Goal: Task Accomplishment & Management: Manage account settings

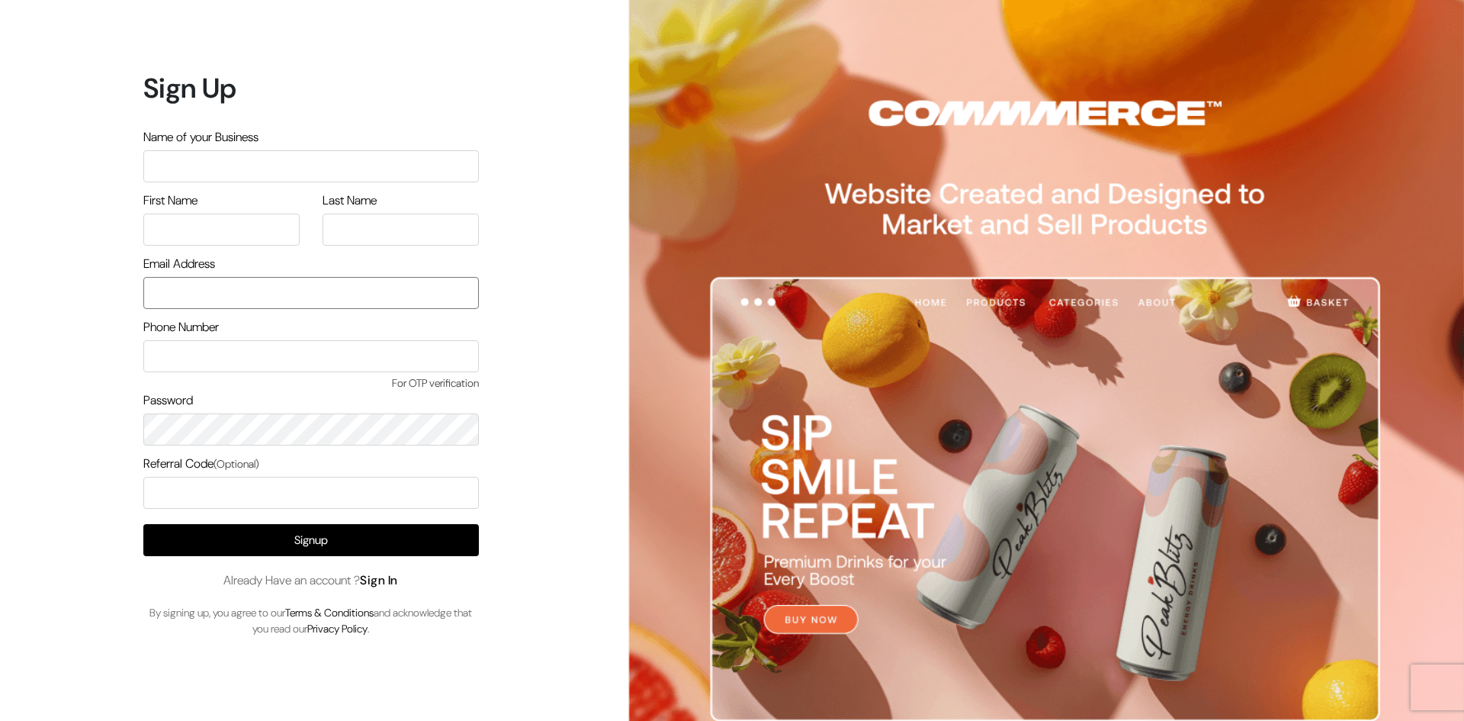
type input "[EMAIL_ADDRESS][DOMAIN_NAME]"
click at [382, 583] on link "Sign In" at bounding box center [379, 580] width 38 height 16
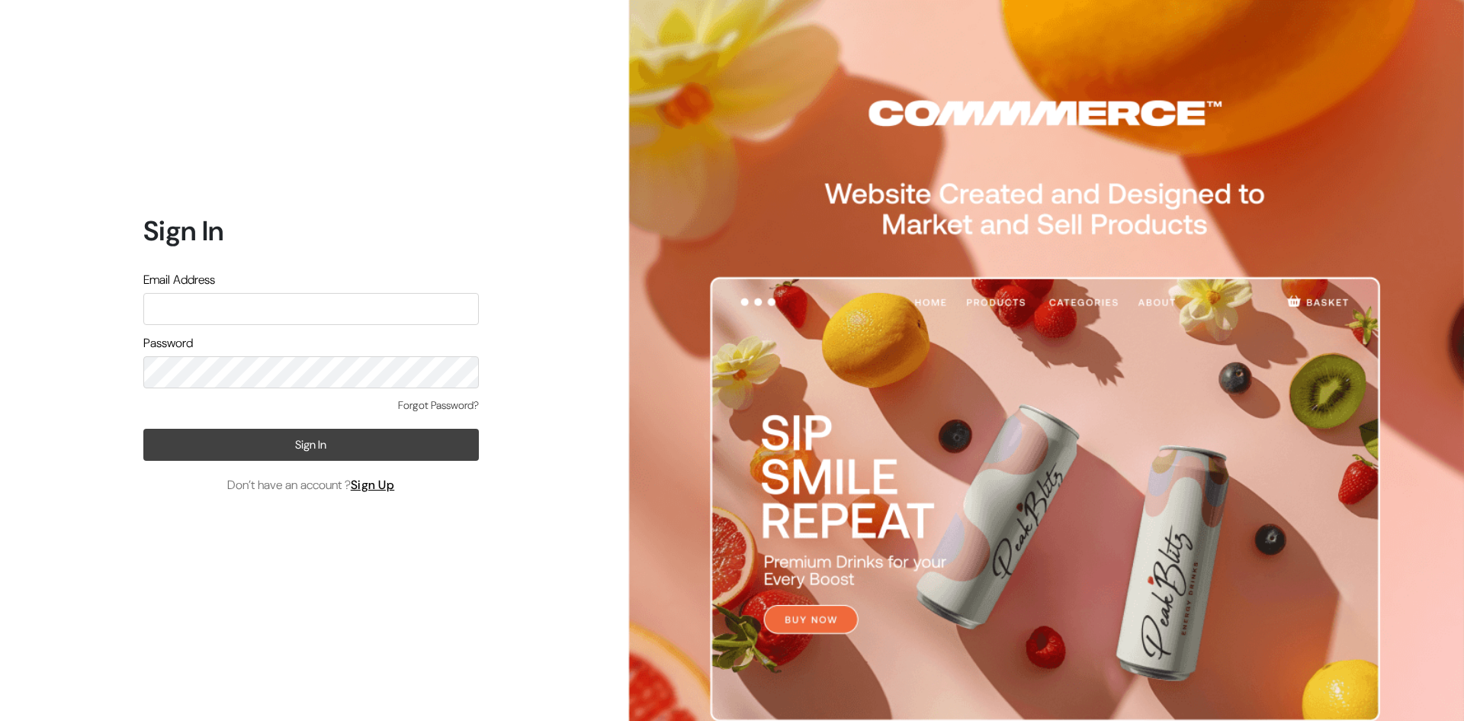
type input "[EMAIL_ADDRESS][DOMAIN_NAME]"
click at [363, 446] on button "Sign In" at bounding box center [311, 445] width 336 height 32
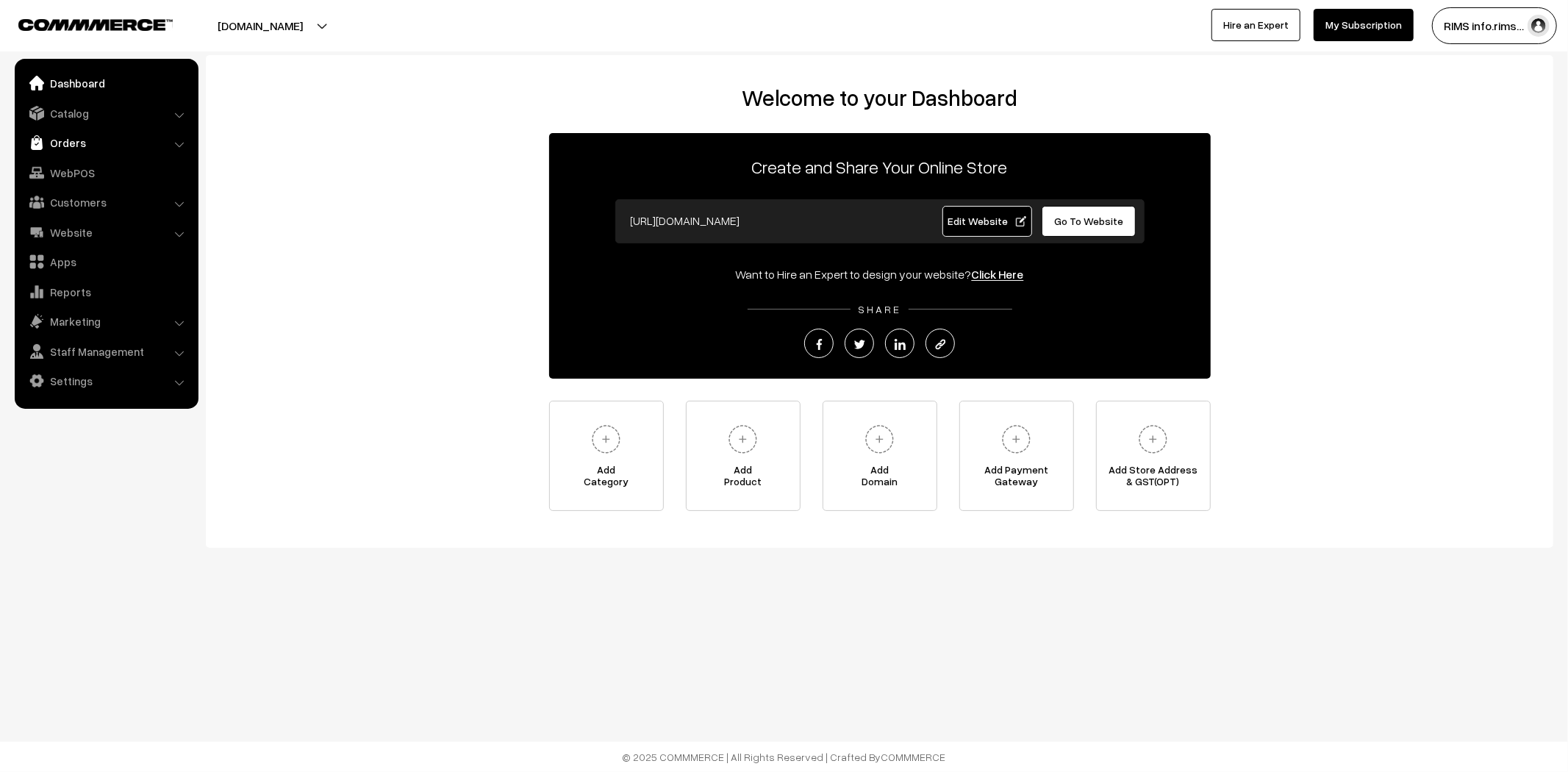
click at [75, 137] on link "Orders" at bounding box center [106, 142] width 175 height 26
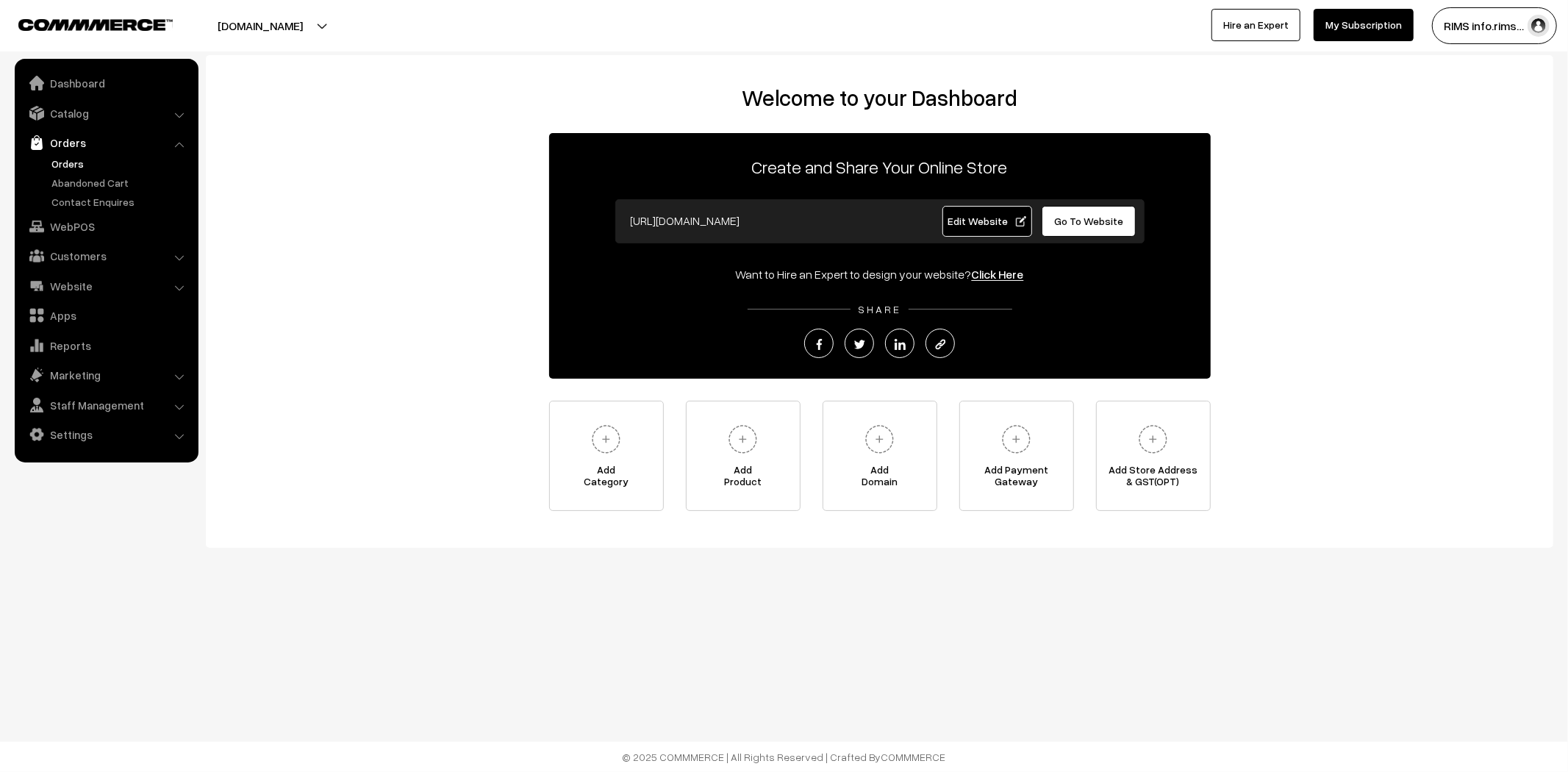
click at [66, 167] on link "Orders" at bounding box center [120, 164] width 146 height 15
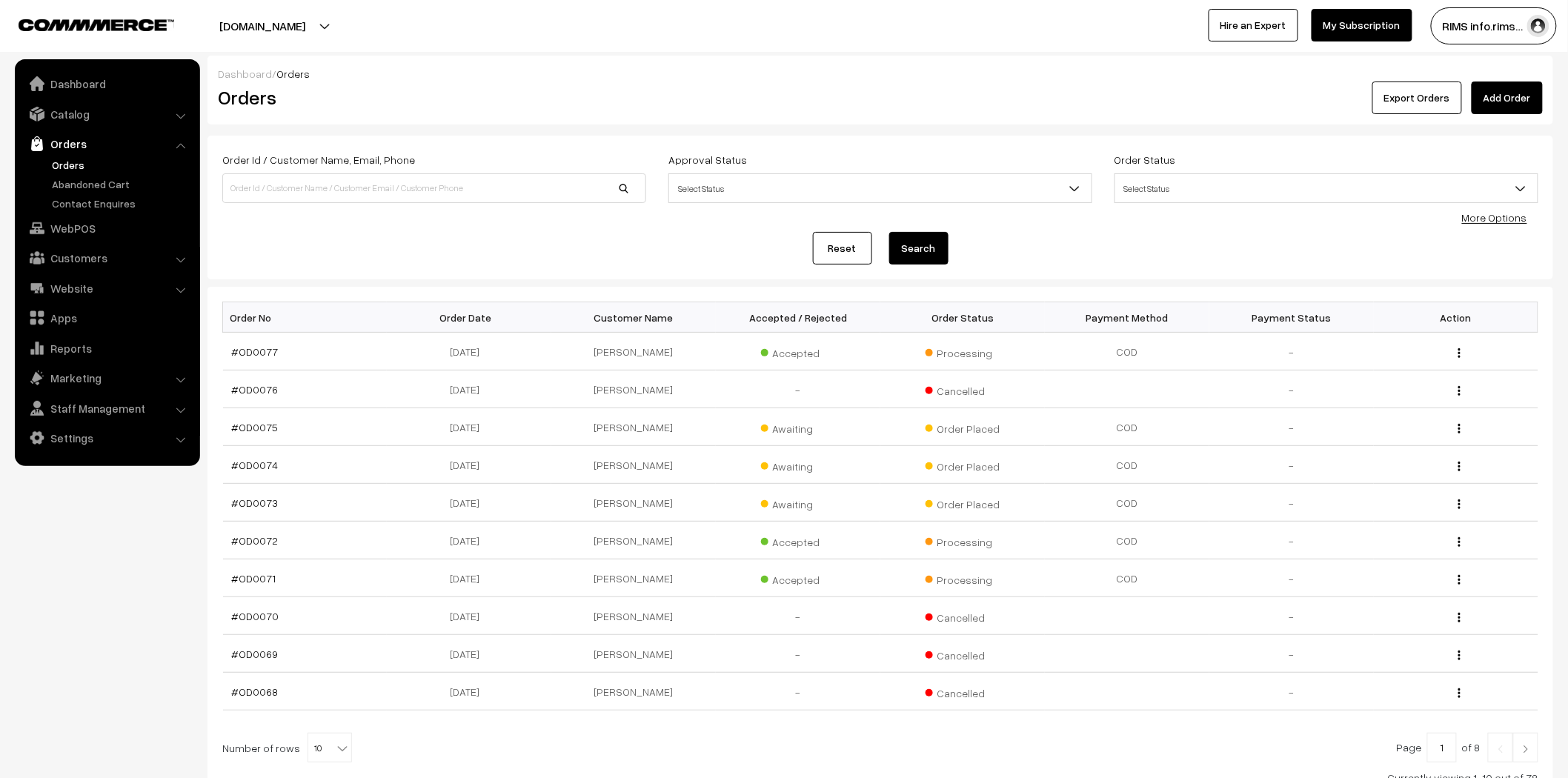
click at [925, 79] on div "Dashboard / Orders" at bounding box center [880, 74] width 1325 height 16
